Goal: Task Accomplishment & Management: Complete application form

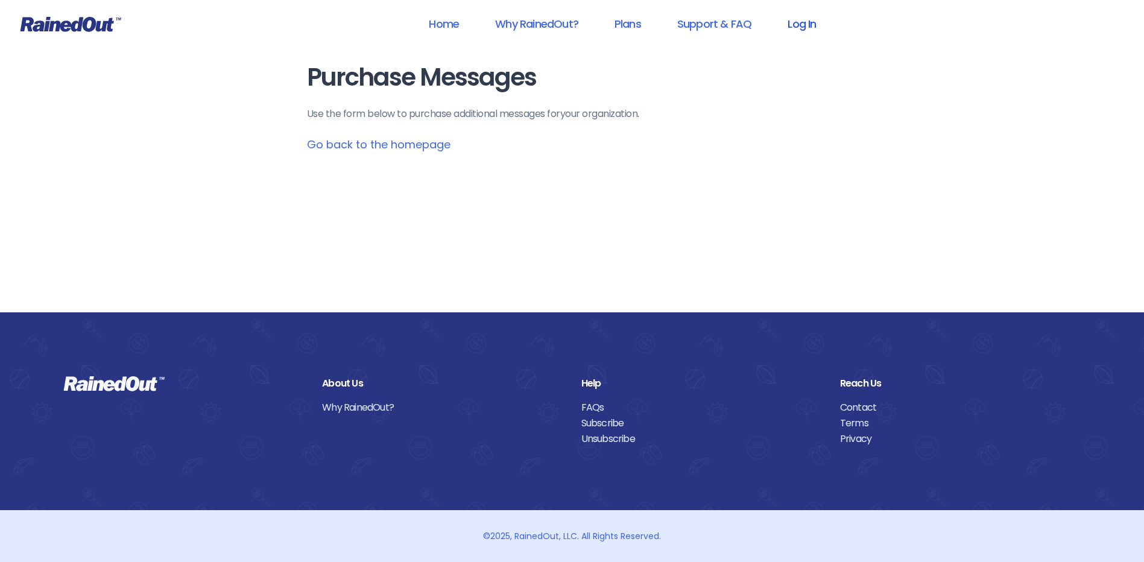
click at [809, 20] on link "Log In" at bounding box center [802, 23] width 60 height 27
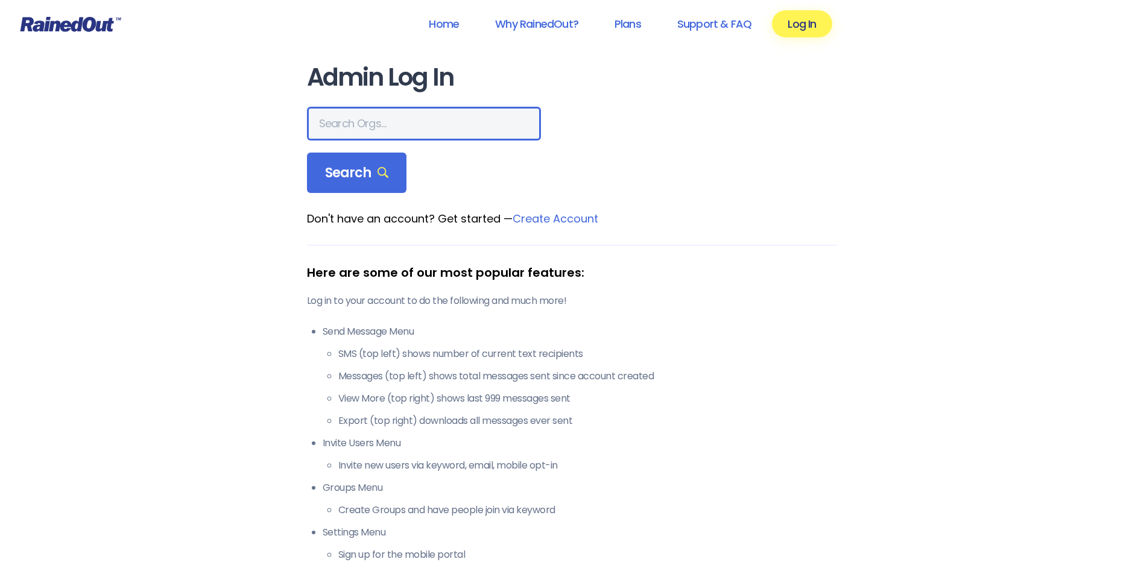
click at [410, 137] on input "text" at bounding box center [424, 124] width 234 height 34
type input "wcs"
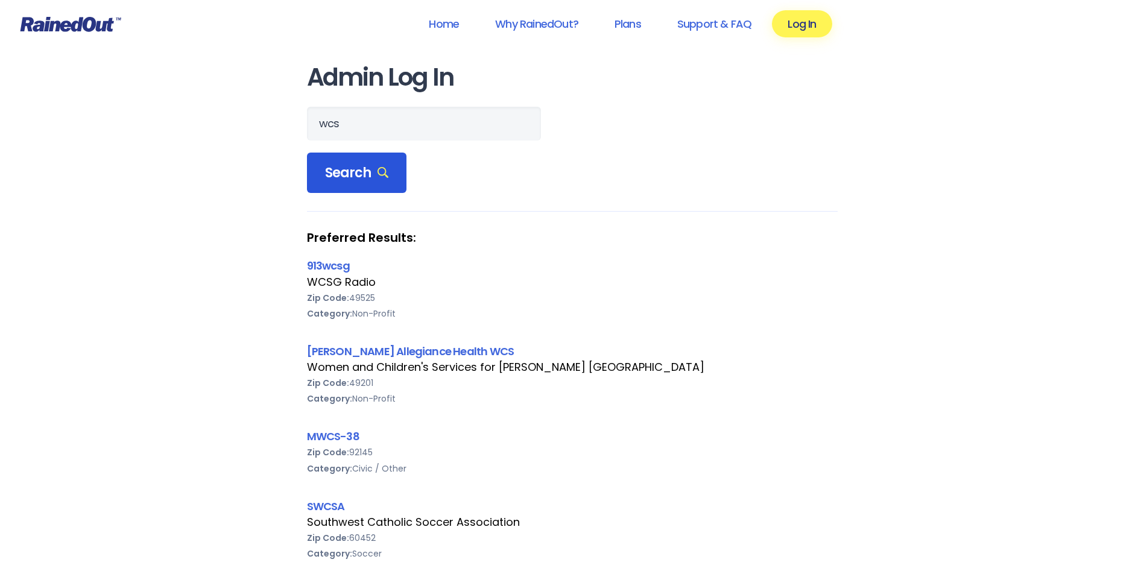
click at [359, 171] on span "Search" at bounding box center [357, 173] width 64 height 17
click at [370, 351] on link "[PERSON_NAME] Allegiance Health WCS" at bounding box center [410, 351] width 207 height 15
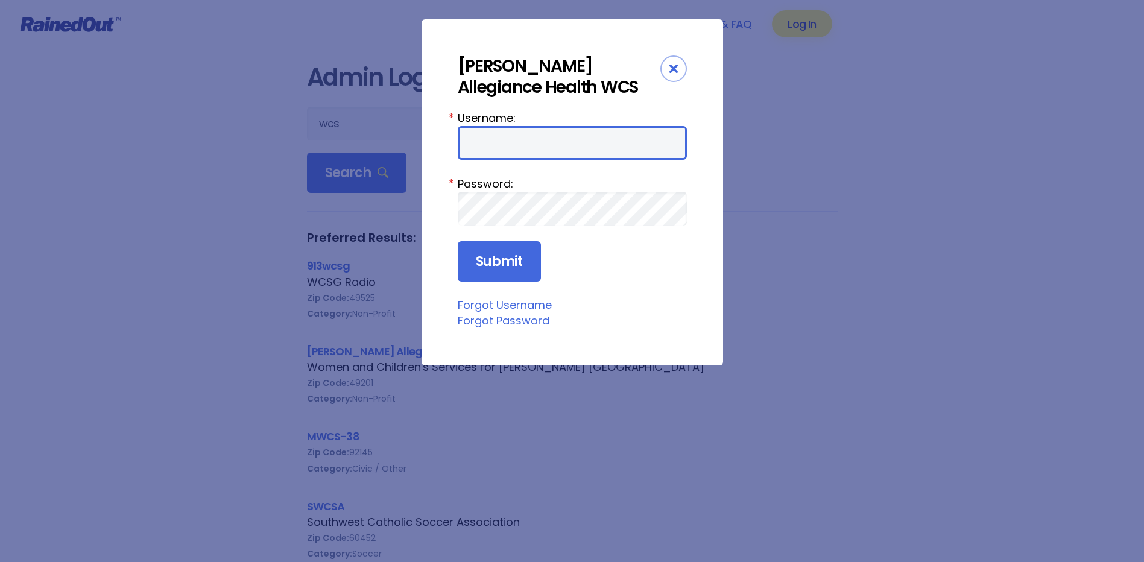
click at [489, 153] on input "Username:" at bounding box center [572, 143] width 229 height 34
type input "amercur1"
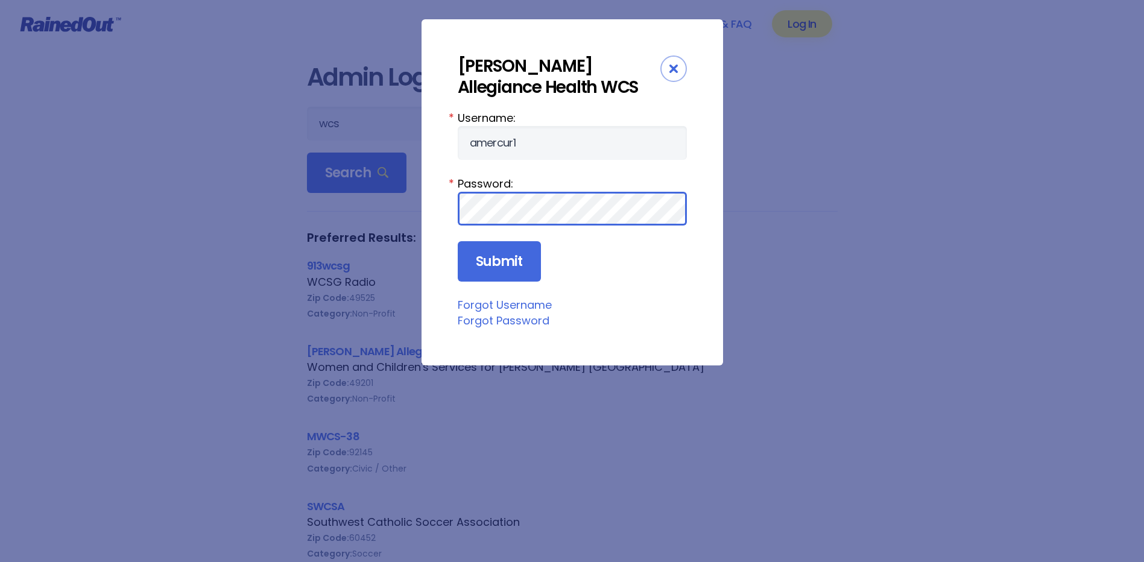
click at [458, 241] on input "Submit" at bounding box center [499, 261] width 83 height 41
